Goal: Task Accomplishment & Management: Manage account settings

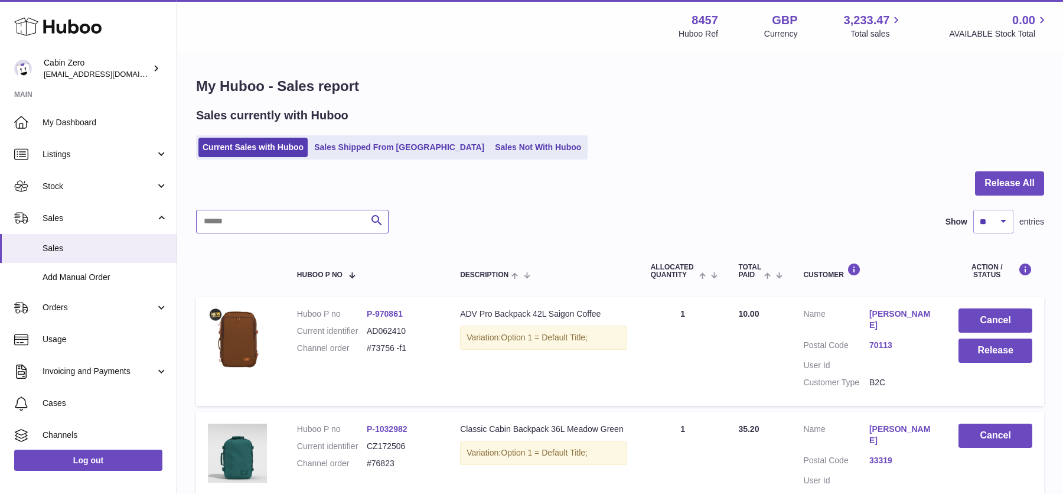
click at [266, 225] on input "text" at bounding box center [292, 222] width 193 height 24
paste input "******"
type input "******"
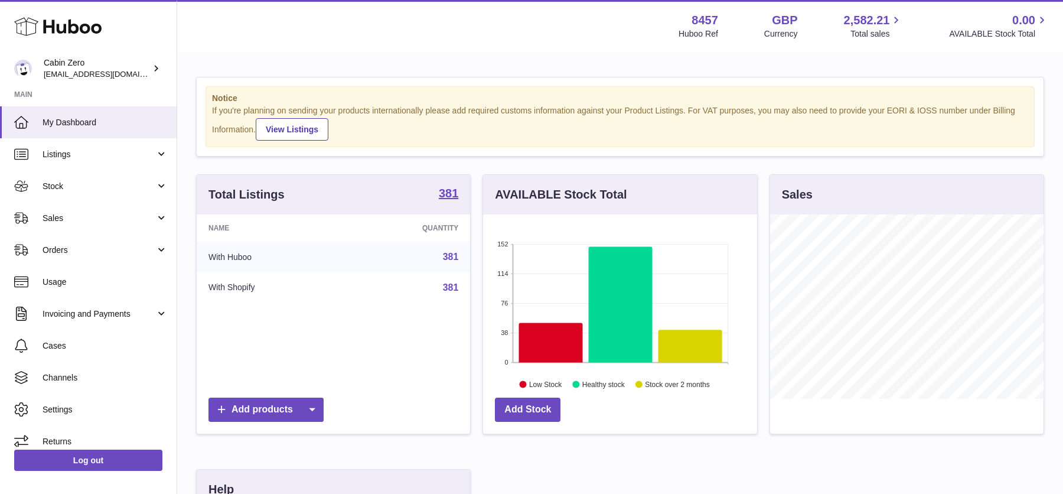
scroll to position [184, 274]
click at [153, 219] on span "Sales" at bounding box center [99, 218] width 113 height 11
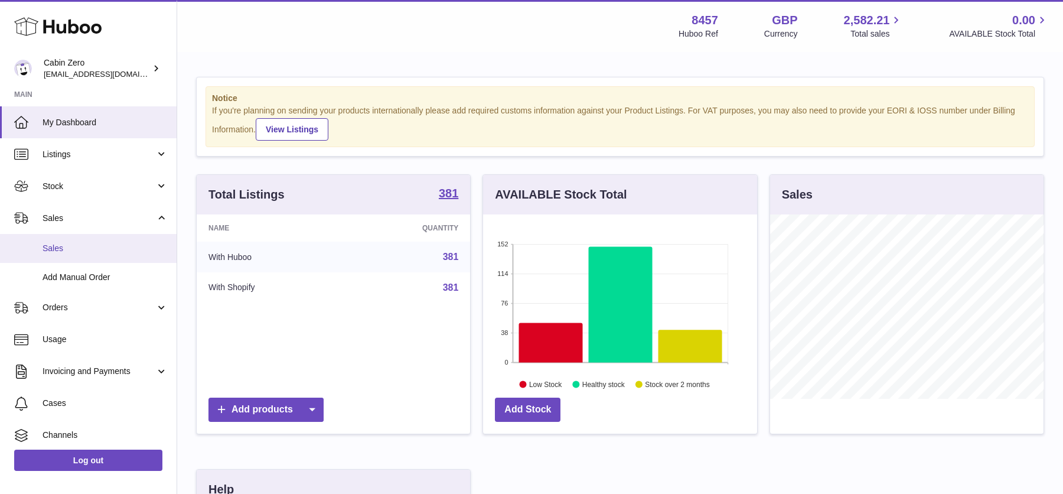
click at [125, 245] on span "Sales" at bounding box center [105, 248] width 125 height 11
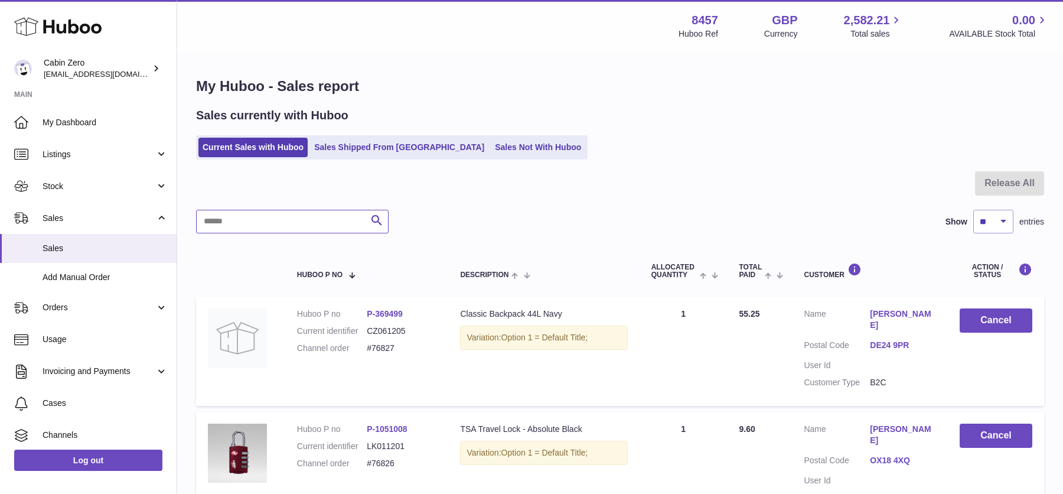
click at [304, 226] on input "text" at bounding box center [292, 222] width 193 height 24
paste input "******"
type input "******"
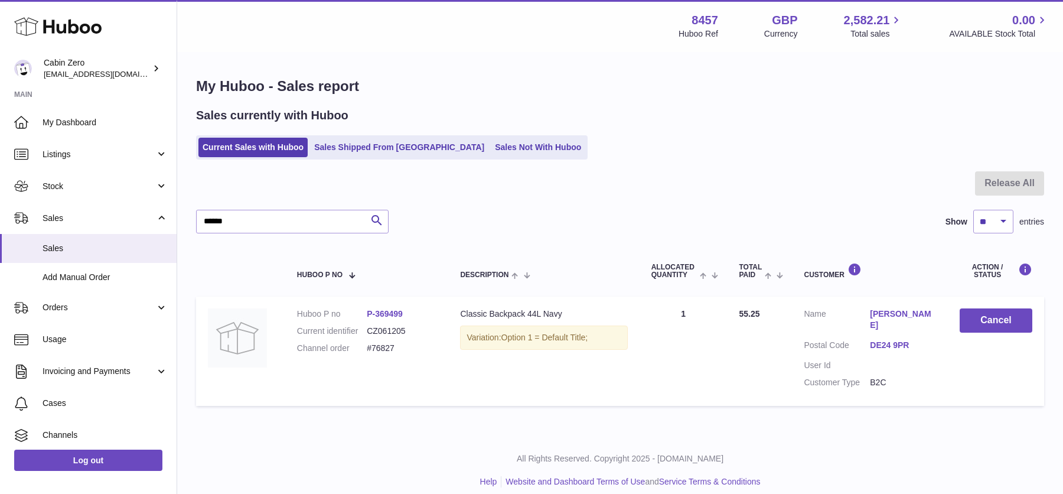
click at [886, 312] on link "Nigel Allen" at bounding box center [903, 319] width 66 height 22
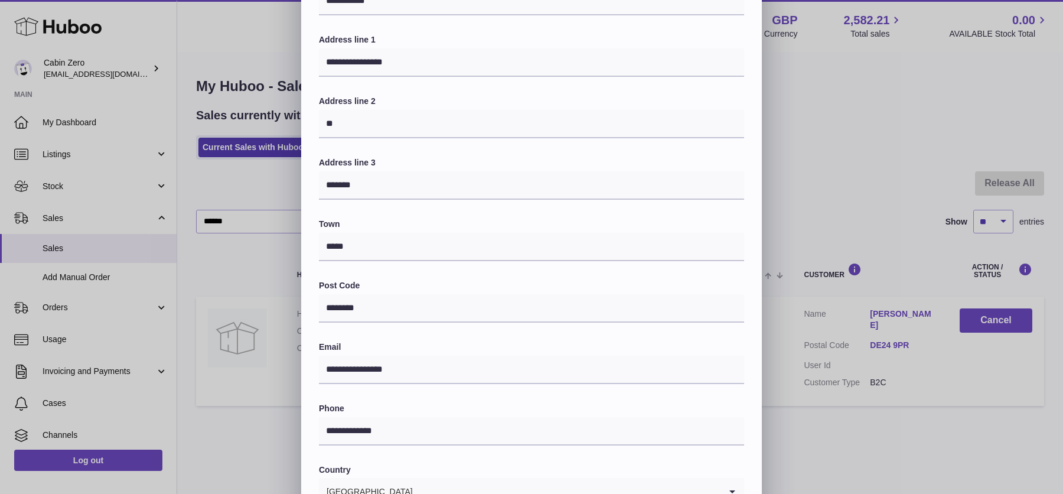
scroll to position [250, 0]
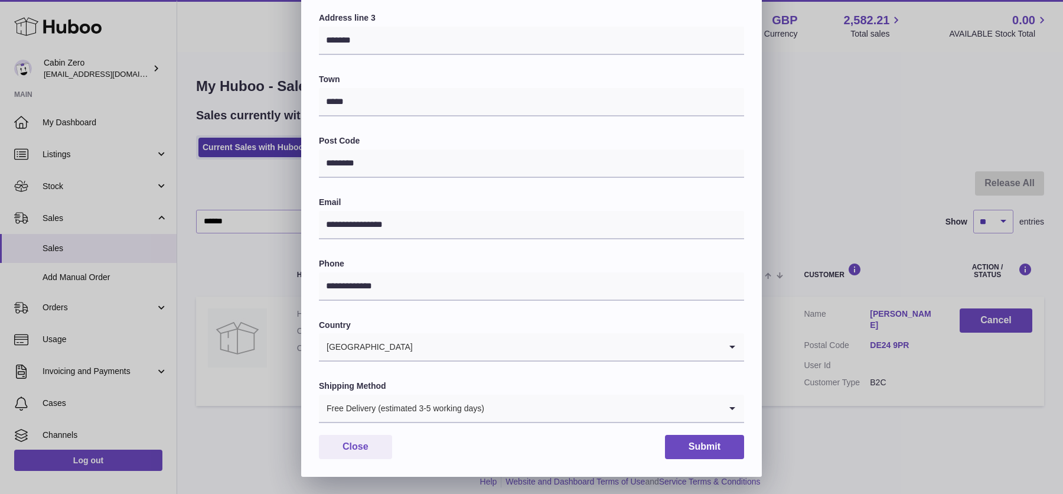
click at [538, 409] on input "Search for option" at bounding box center [603, 408] width 236 height 27
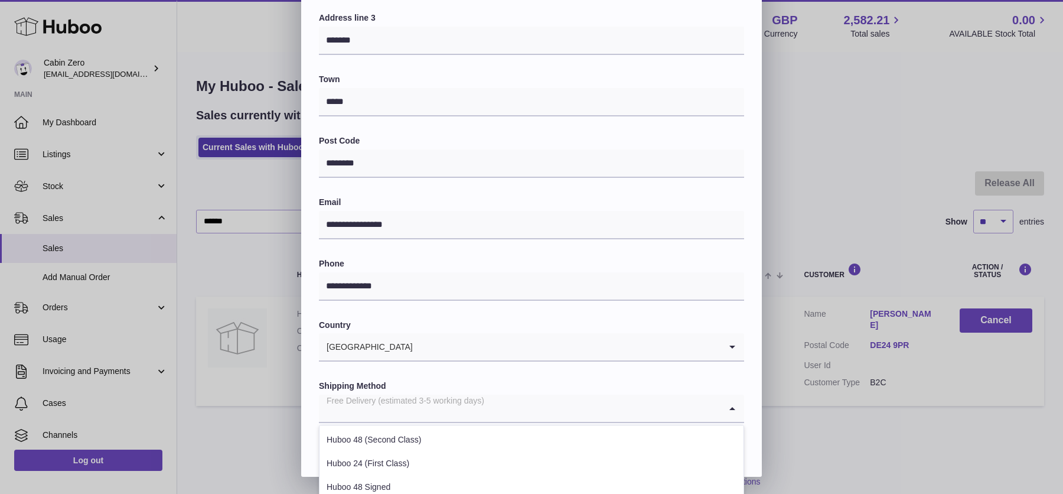
scroll to position [388, 0]
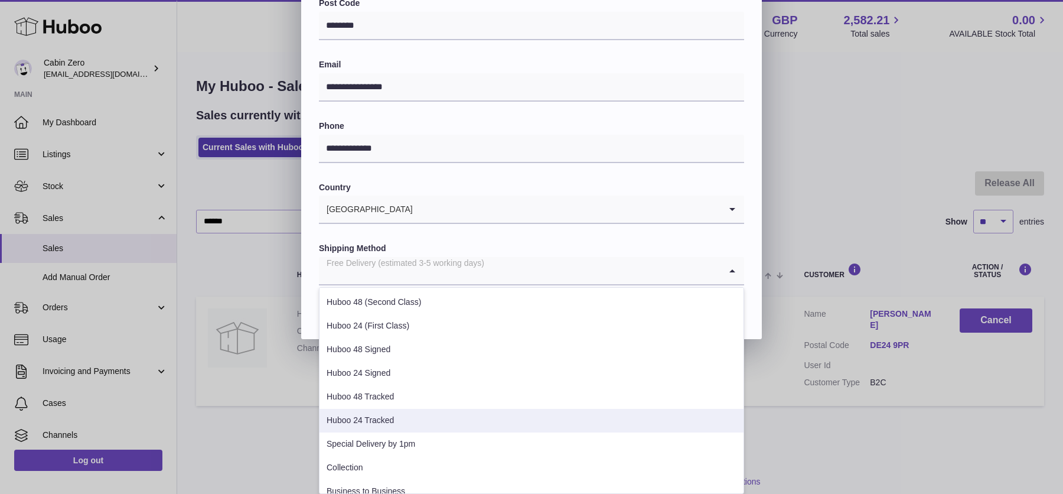
click at [431, 415] on li "Huboo 24 Tracked" at bounding box center [532, 421] width 424 height 24
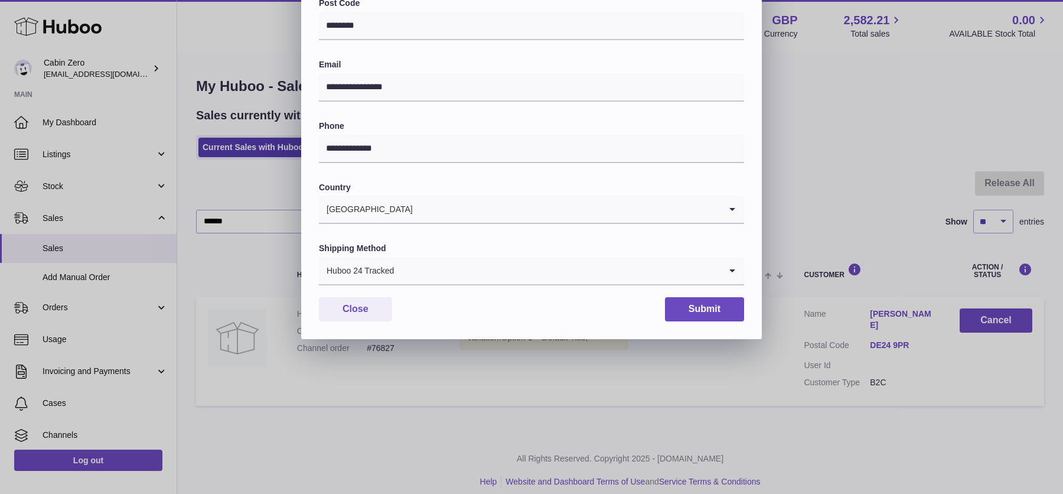
scroll to position [250, 0]
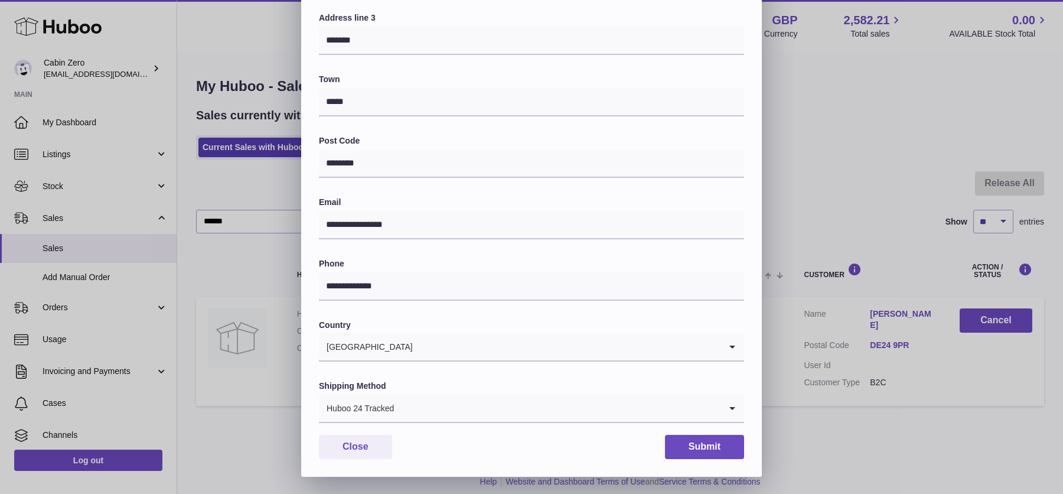
click at [482, 320] on label "Country" at bounding box center [531, 325] width 425 height 11
click at [695, 445] on button "Submit" at bounding box center [704, 447] width 79 height 24
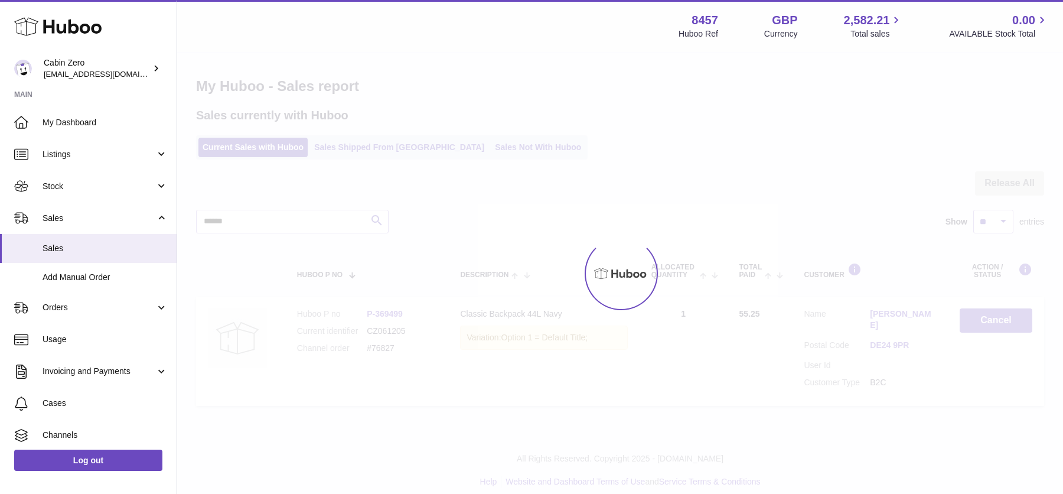
scroll to position [0, 0]
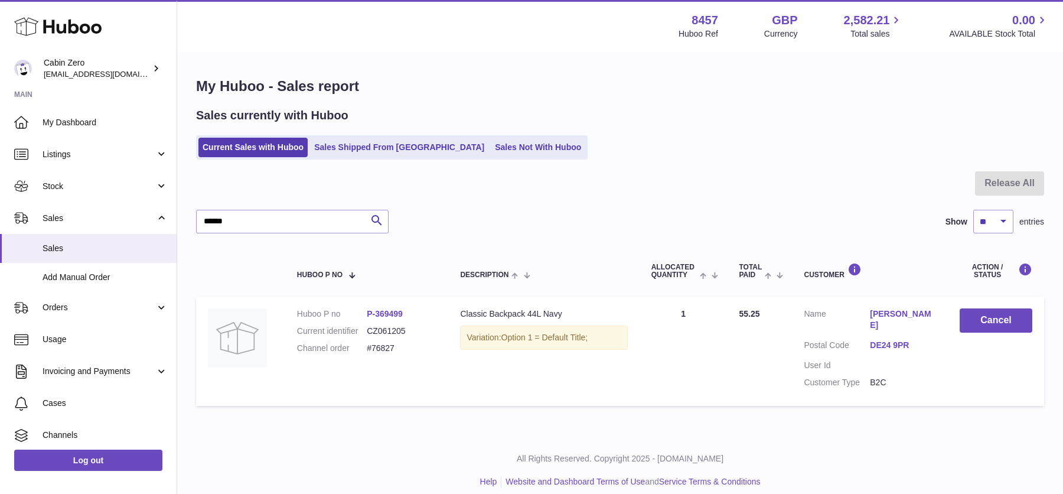
click at [876, 309] on link "Nigel Allen" at bounding box center [903, 319] width 66 height 22
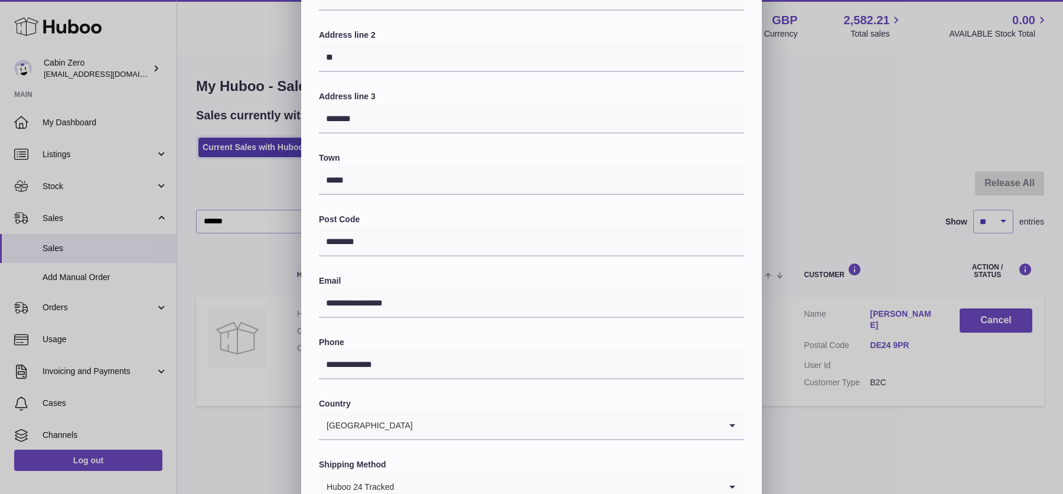
scroll to position [250, 0]
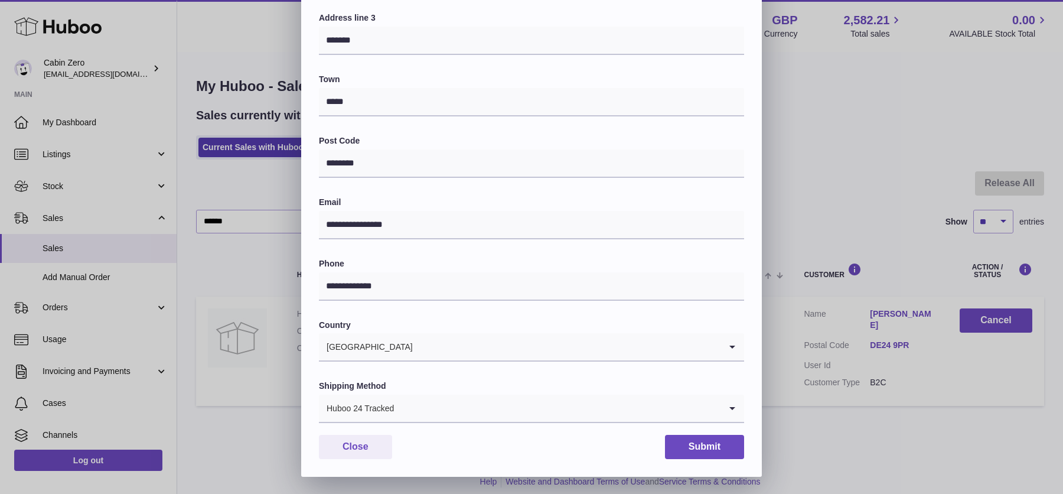
click at [469, 347] on input "Search for option" at bounding box center [567, 346] width 307 height 27
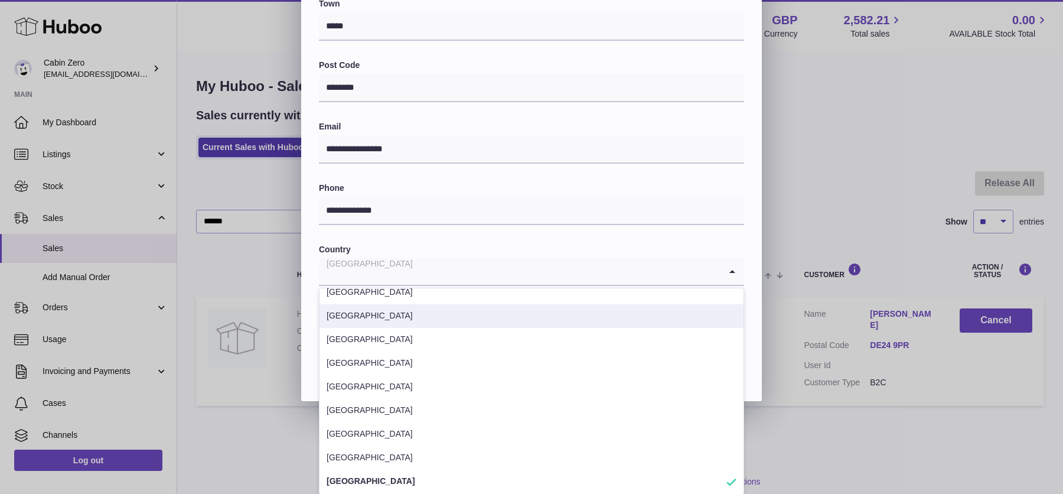
scroll to position [5320, 0]
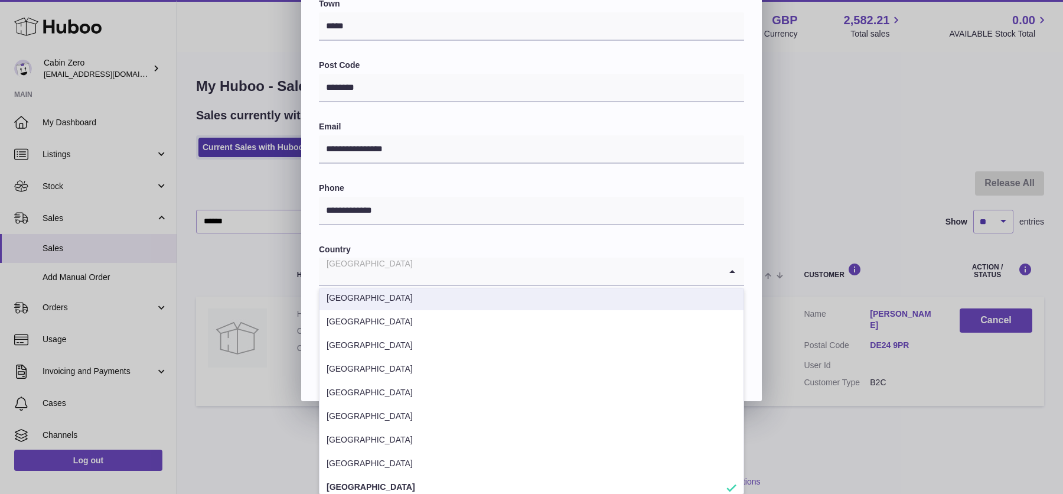
click at [467, 244] on label "Country" at bounding box center [531, 249] width 425 height 11
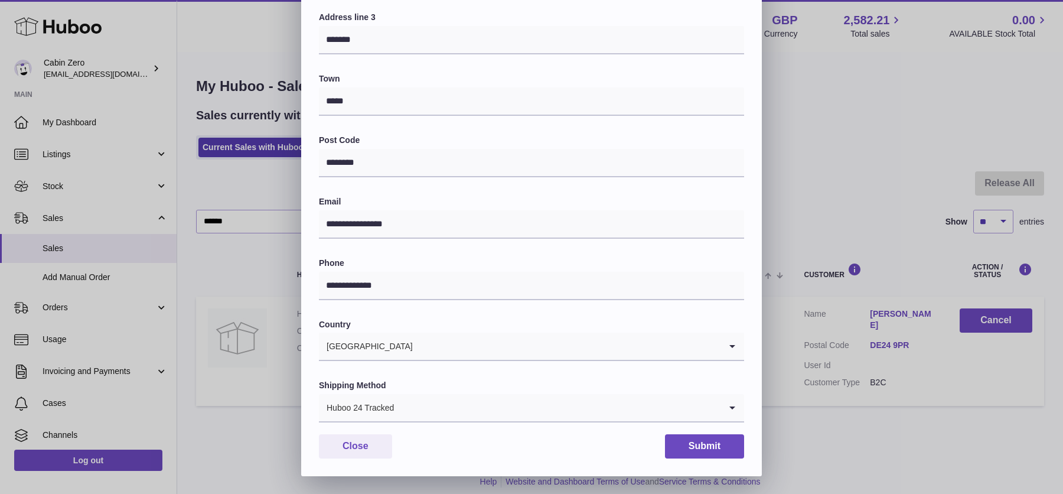
scroll to position [250, 0]
click at [538, 411] on input "Search for option" at bounding box center [558, 408] width 326 height 27
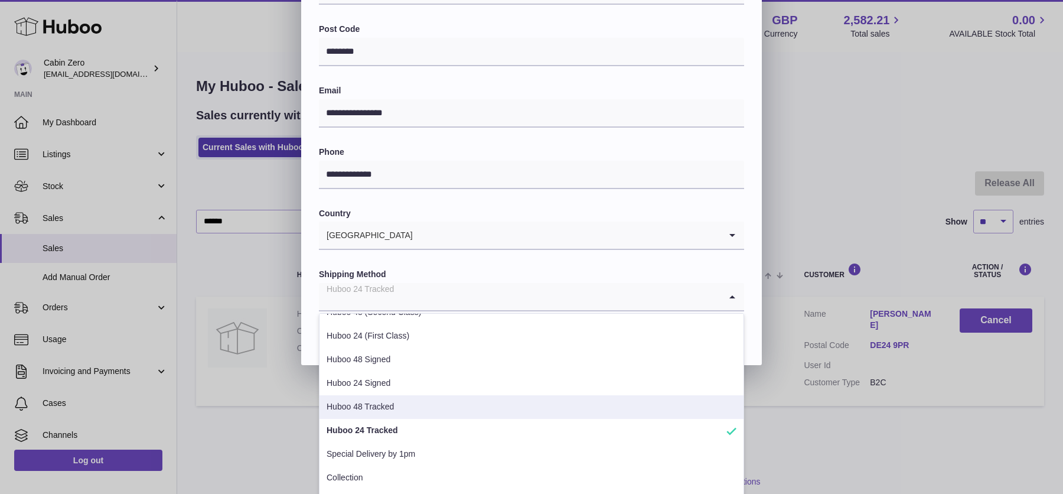
scroll to position [0, 0]
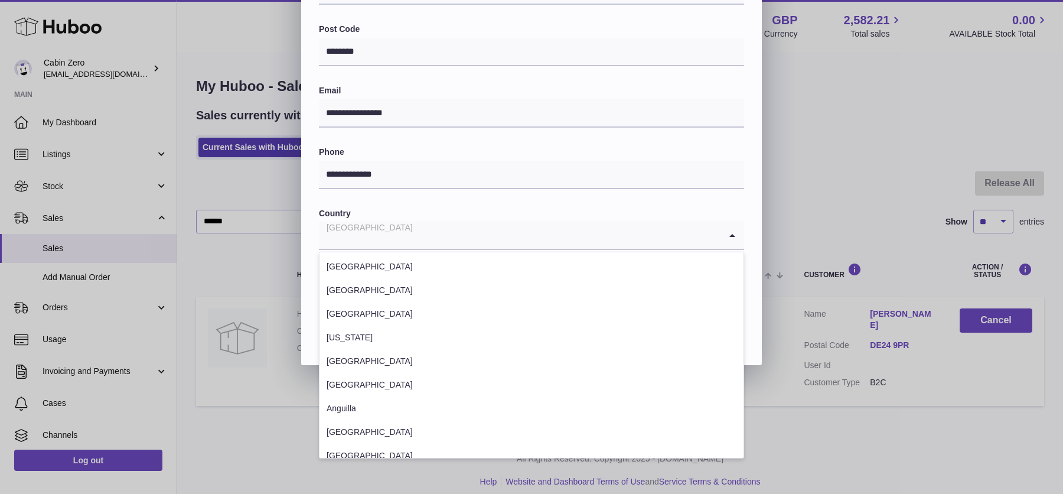
click at [462, 224] on input "Search for option" at bounding box center [520, 235] width 402 height 27
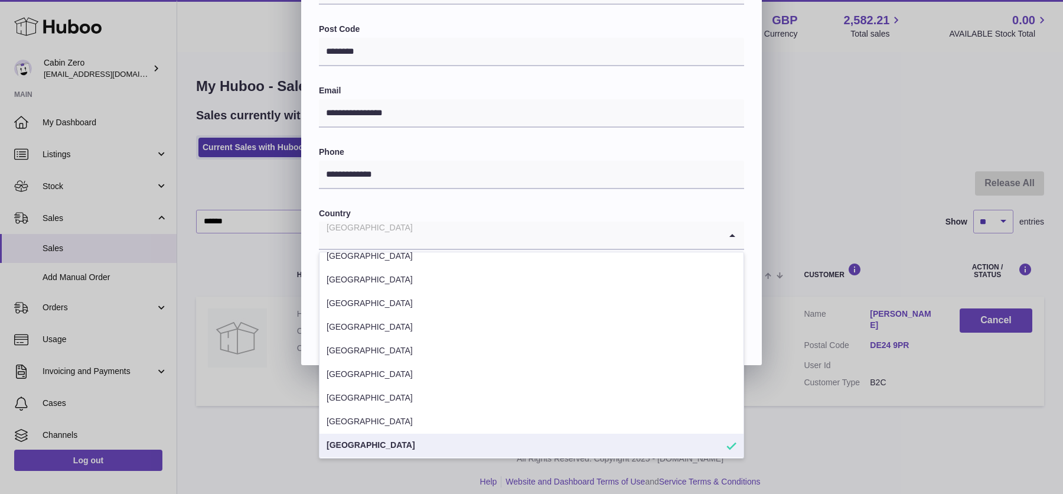
scroll to position [326, 0]
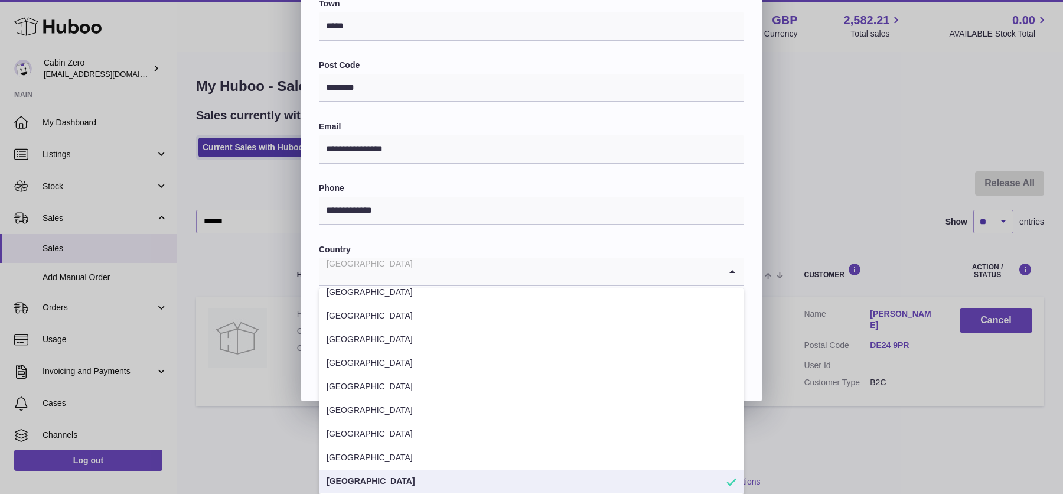
click at [454, 238] on div "**********" at bounding box center [531, 49] width 425 height 595
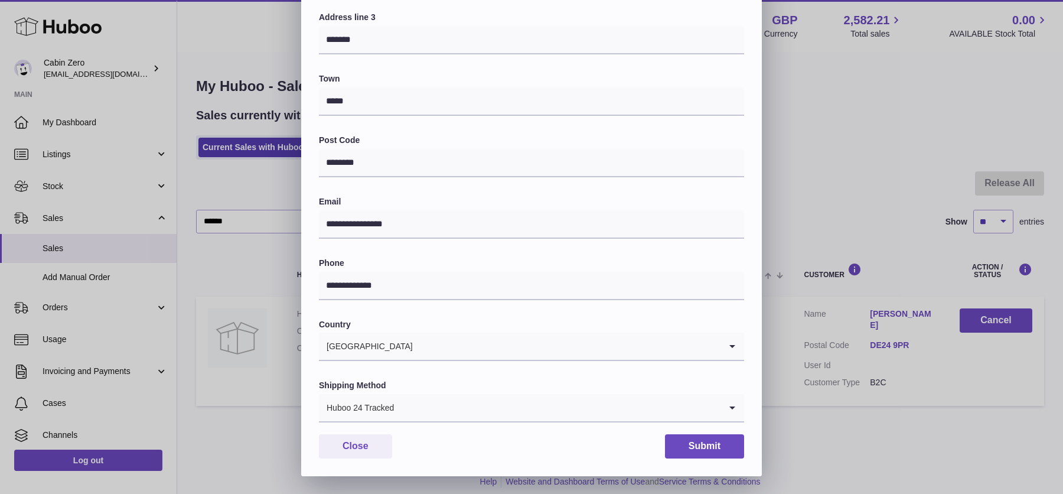
scroll to position [250, 0]
click at [444, 406] on input "Search for option" at bounding box center [558, 408] width 326 height 27
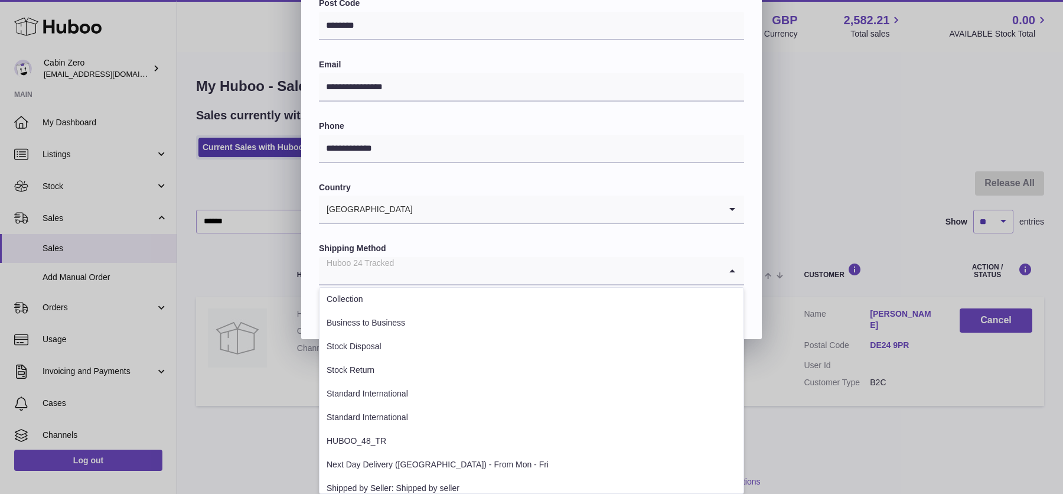
scroll to position [178, 0]
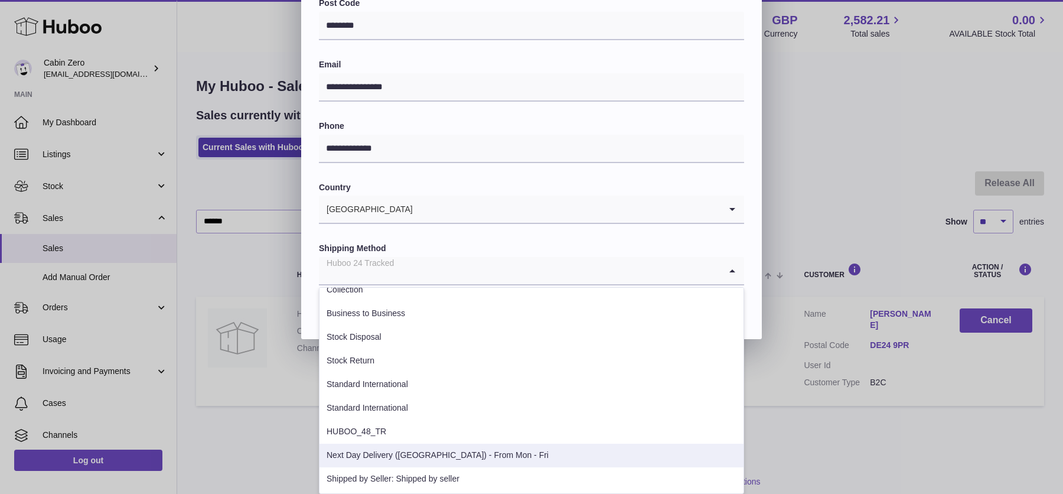
click at [445, 451] on li "Next Day Delivery (UK) - From Mon - Fri" at bounding box center [532, 456] width 424 height 24
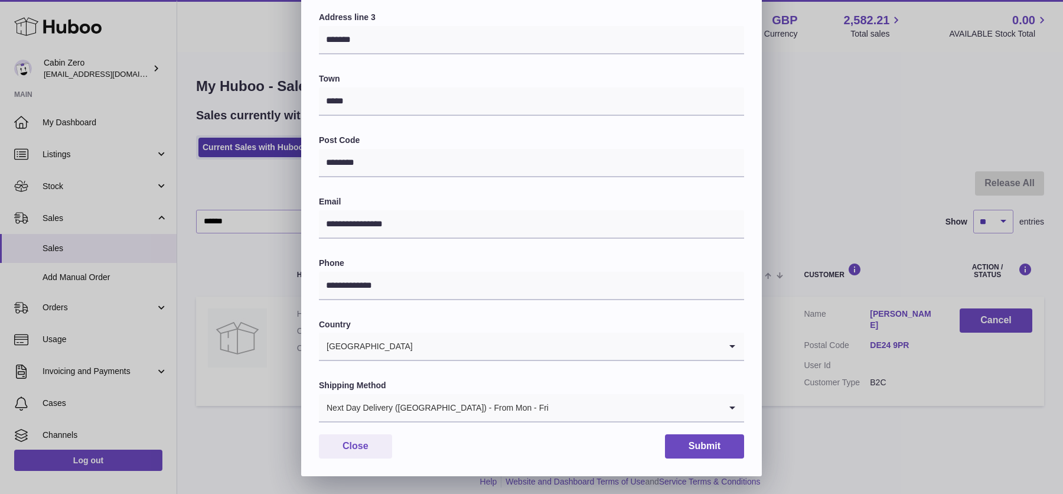
scroll to position [250, 0]
click at [688, 445] on button "Submit" at bounding box center [704, 447] width 79 height 24
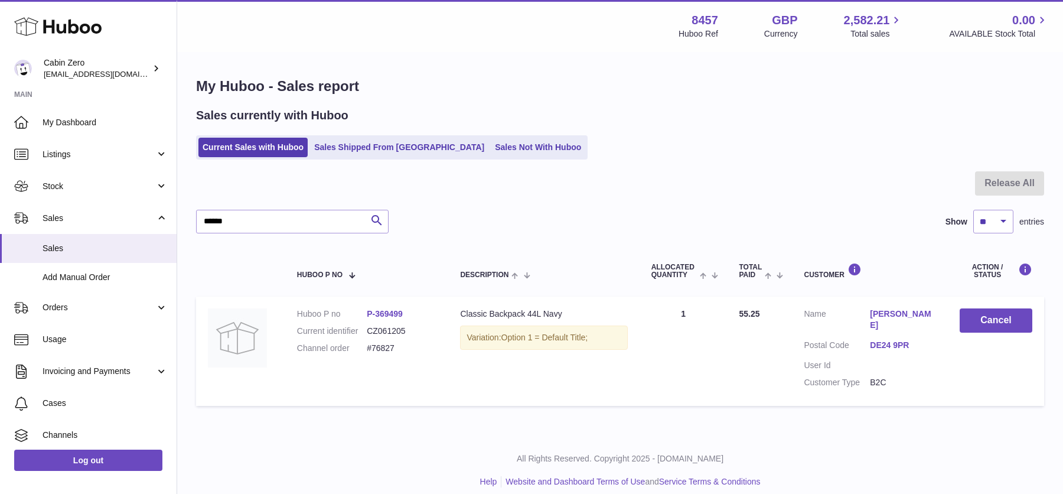
click at [870, 315] on link "[PERSON_NAME]" at bounding box center [903, 319] width 66 height 22
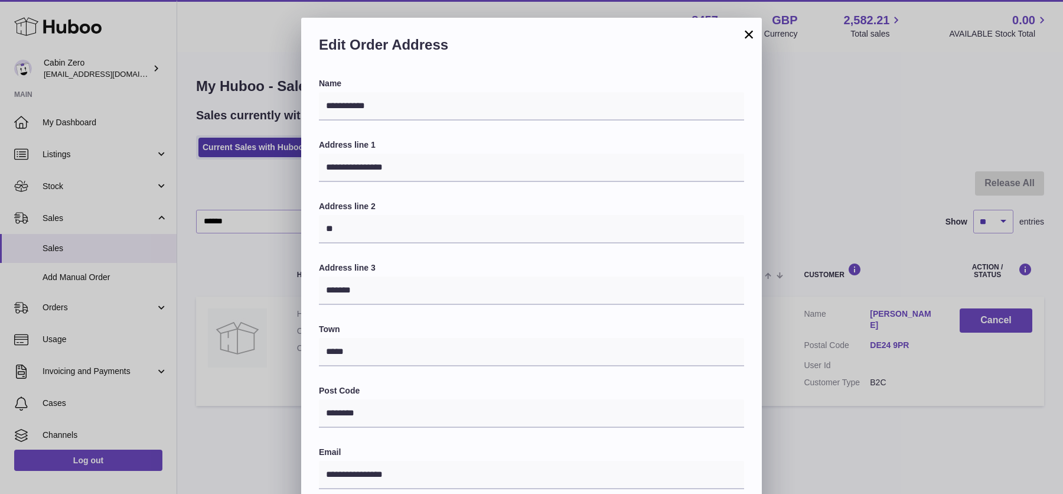
scroll to position [250, 0]
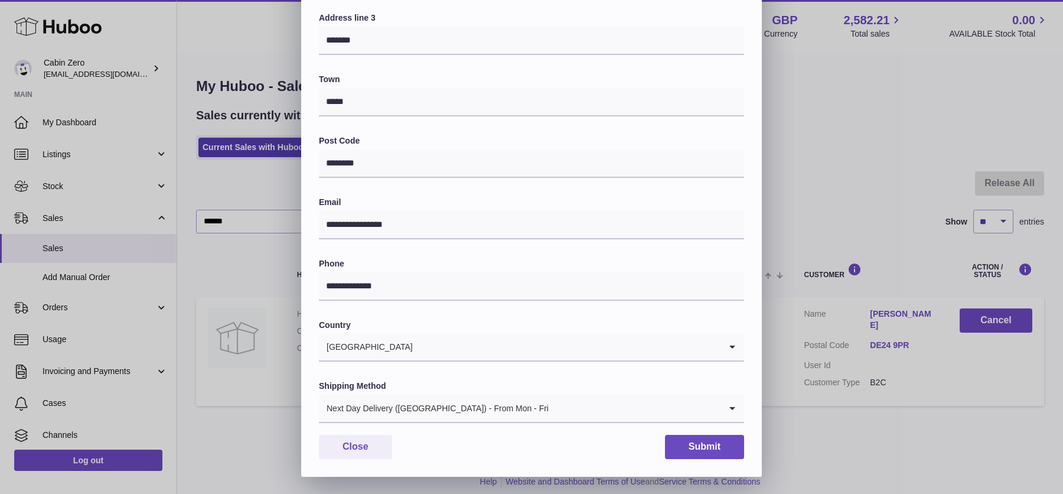
click at [243, 278] on div "**********" at bounding box center [531, 122] width 1063 height 709
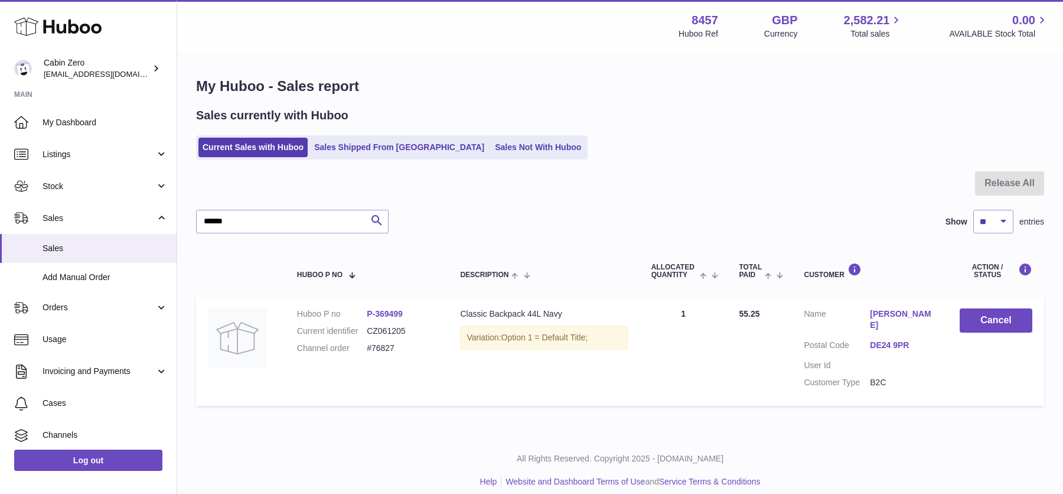
click at [886, 311] on link "[PERSON_NAME]" at bounding box center [903, 319] width 66 height 22
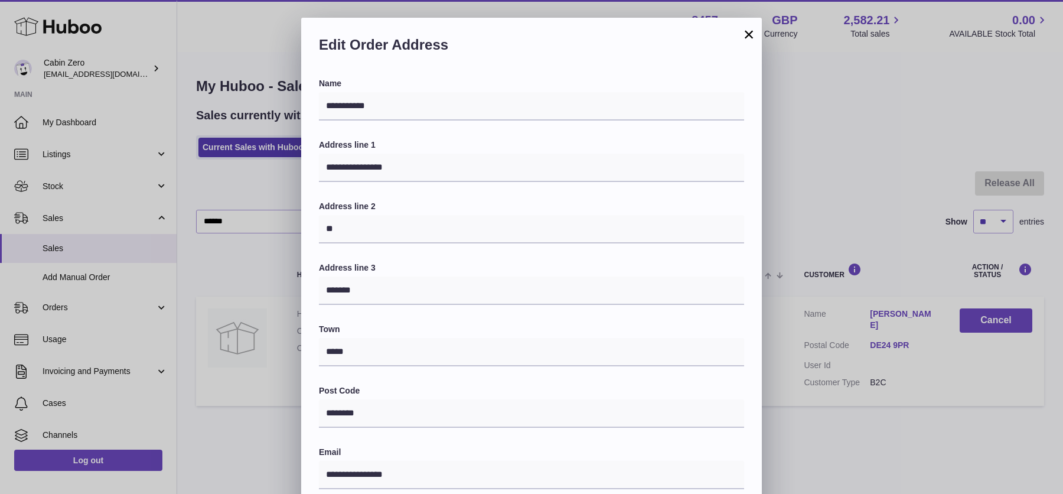
click at [746, 34] on button "×" at bounding box center [749, 34] width 14 height 14
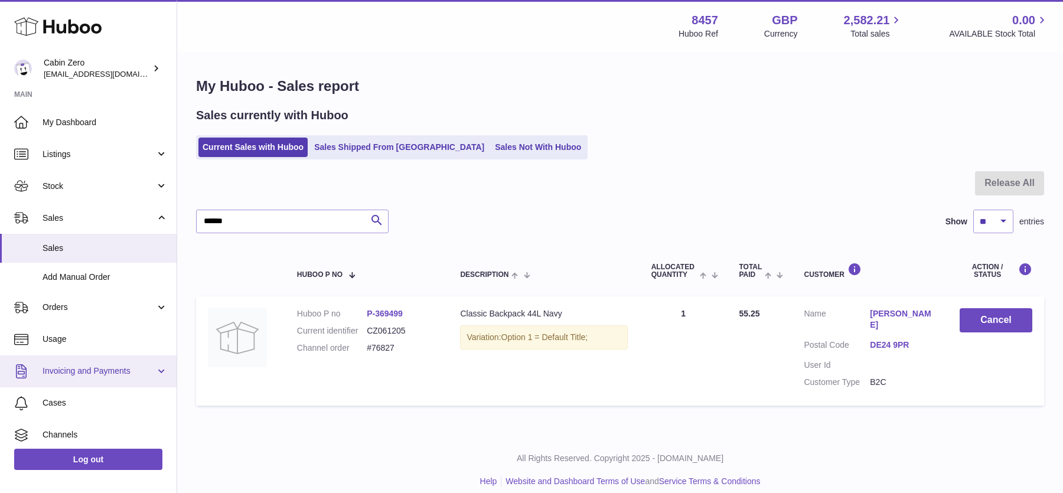
scroll to position [69, 0]
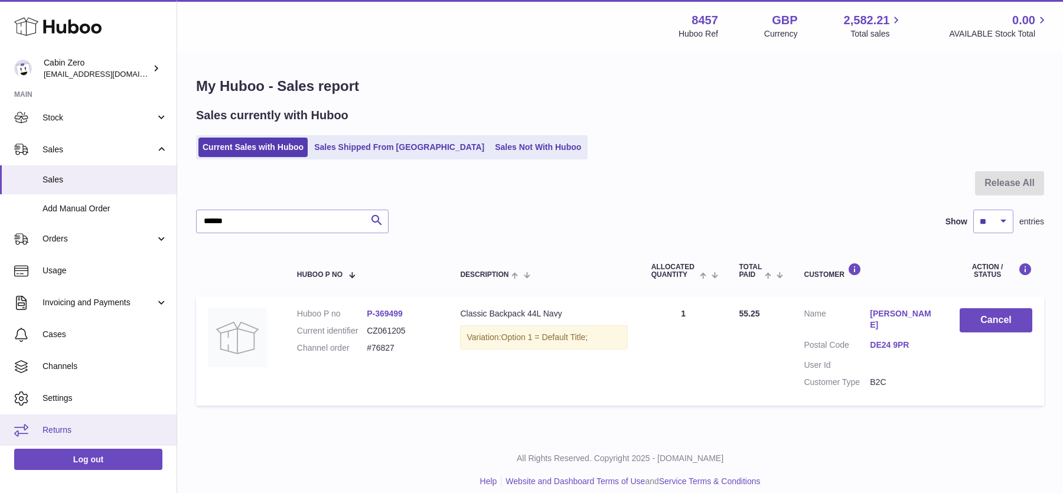
click at [67, 426] on span "Returns" at bounding box center [105, 430] width 125 height 11
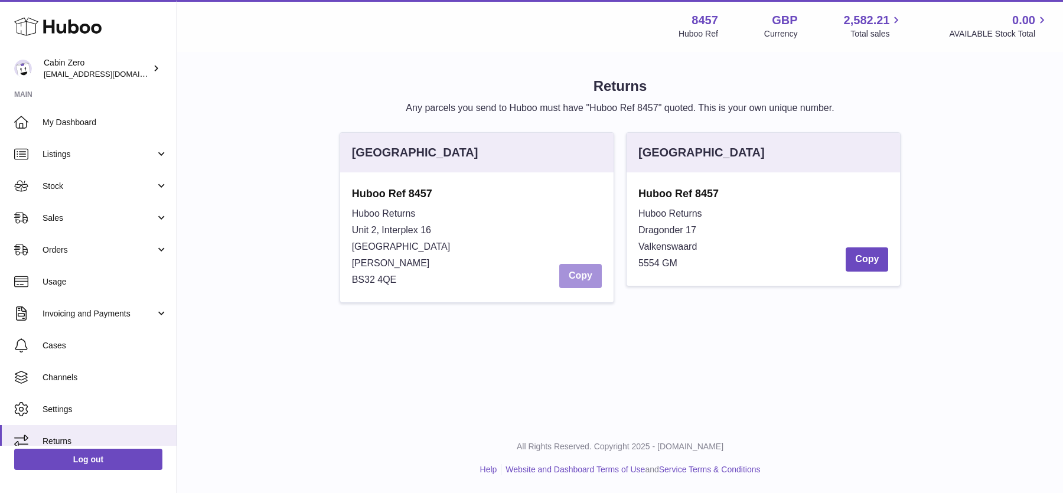
click at [582, 278] on button "Copy" at bounding box center [580, 276] width 43 height 24
click at [151, 224] on link "Sales" at bounding box center [88, 218] width 177 height 32
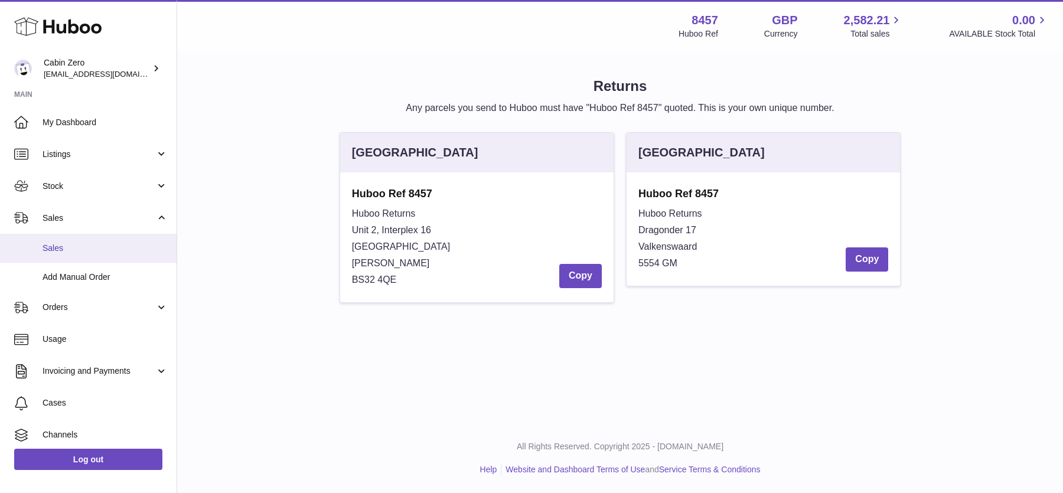
click at [108, 247] on span "Sales" at bounding box center [105, 248] width 125 height 11
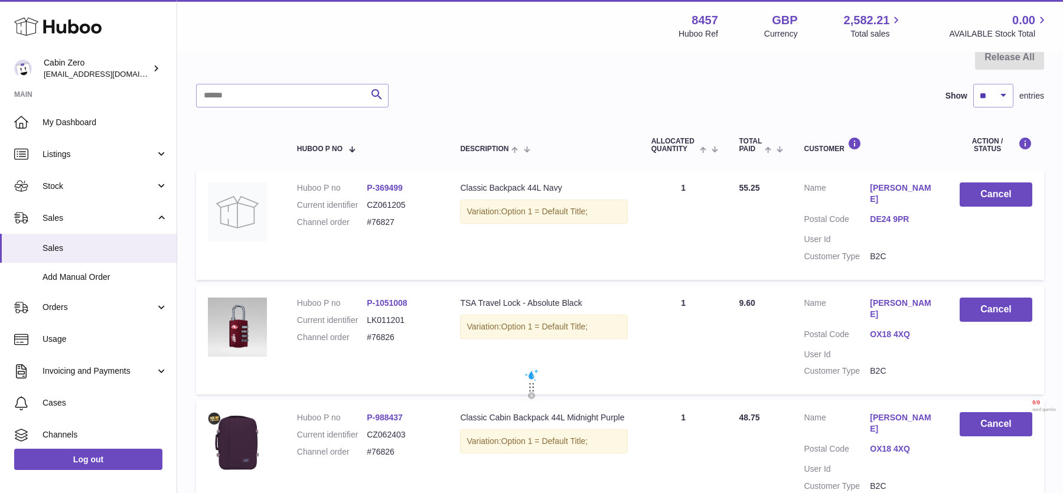
scroll to position [173, 0]
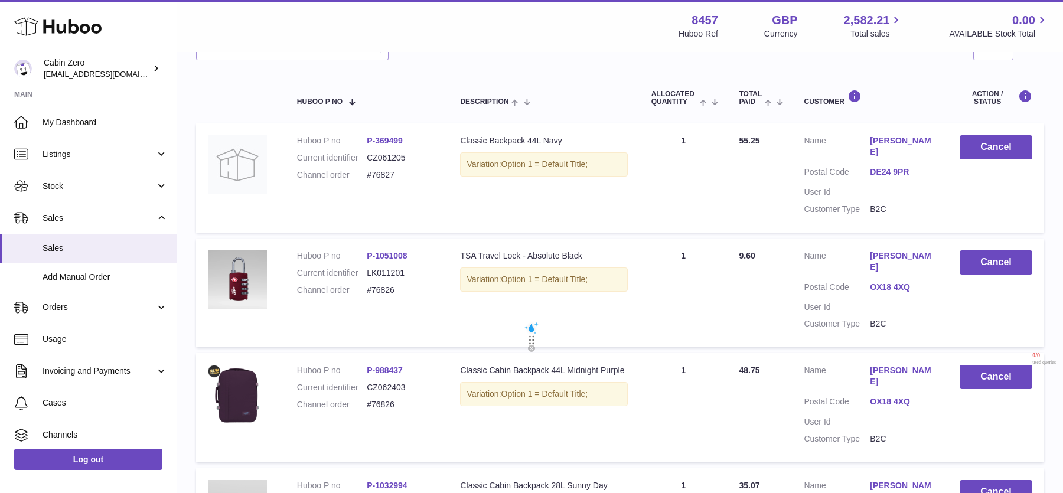
click at [872, 365] on link "[PERSON_NAME]" at bounding box center [903, 376] width 66 height 22
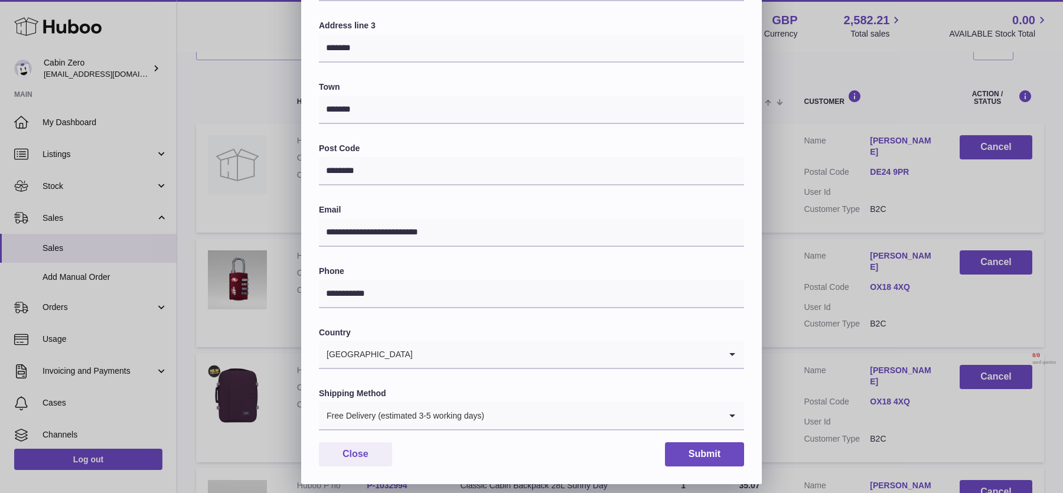
scroll to position [0, 0]
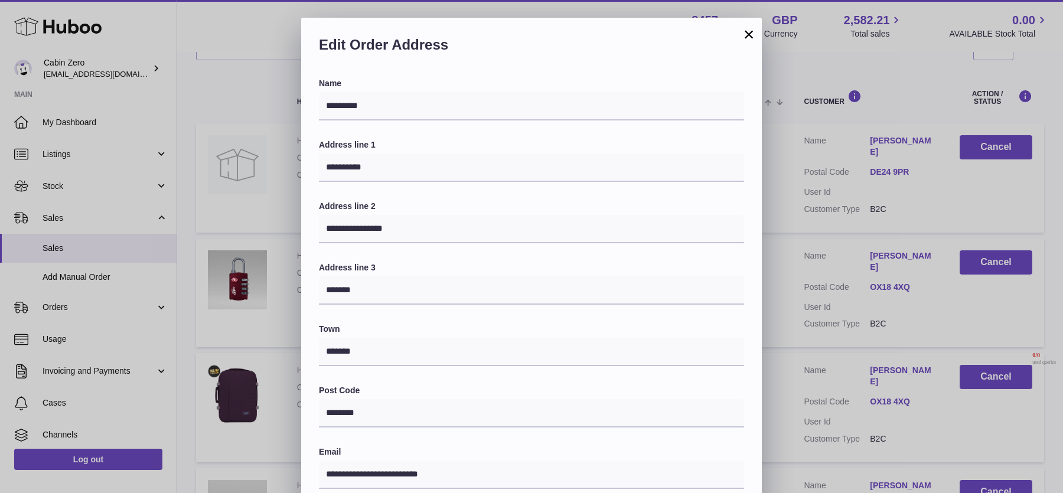
click at [750, 34] on button "×" at bounding box center [749, 34] width 14 height 14
